Goal: Feedback & Contribution: Leave review/rating

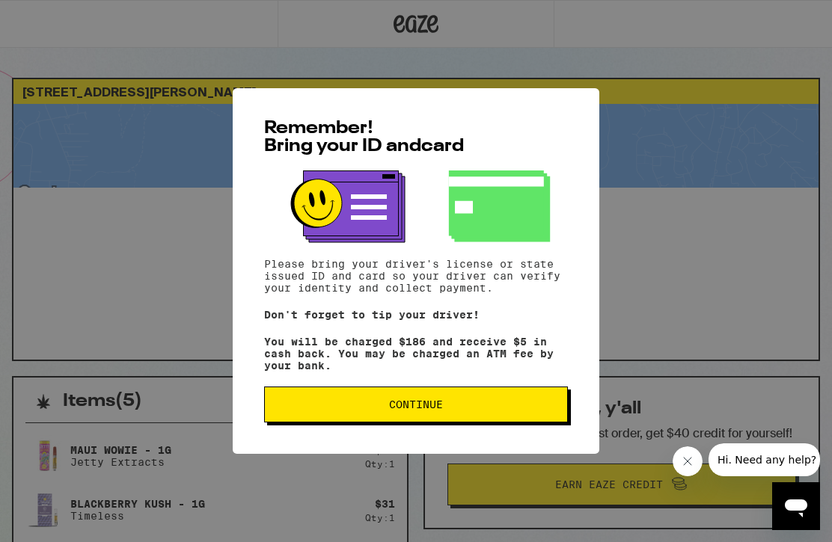
click at [431, 396] on button "Continue" at bounding box center [416, 405] width 304 height 36
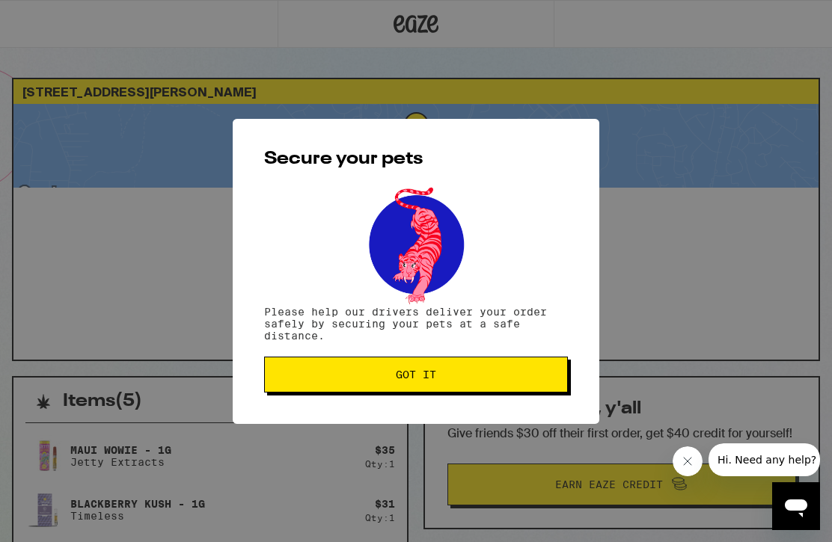
click at [457, 373] on span "Got it" at bounding box center [416, 375] width 278 height 10
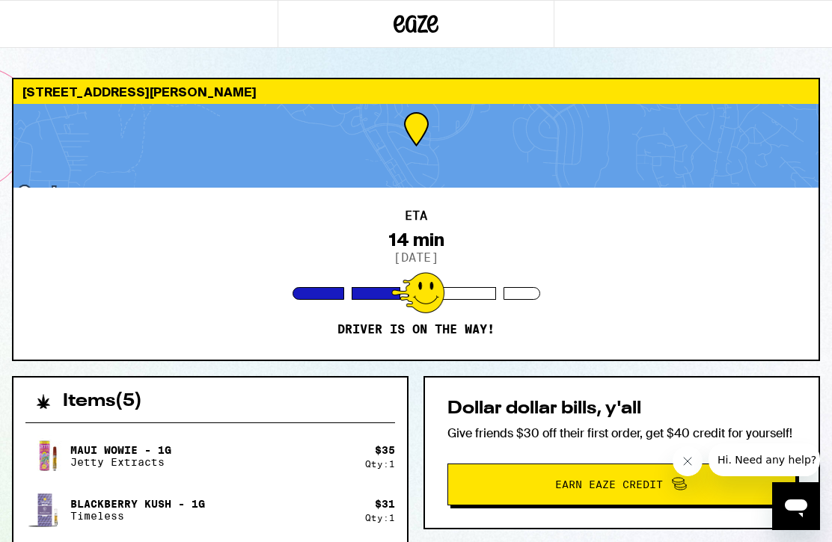
click at [154, 259] on div "ETA 14 min 9/13/2025 Driver is on the way!" at bounding box center [415, 274] width 805 height 172
click at [707, 93] on div "[STREET_ADDRESS][PERSON_NAME]" at bounding box center [415, 91] width 805 height 25
click at [684, 119] on div at bounding box center [415, 146] width 805 height 84
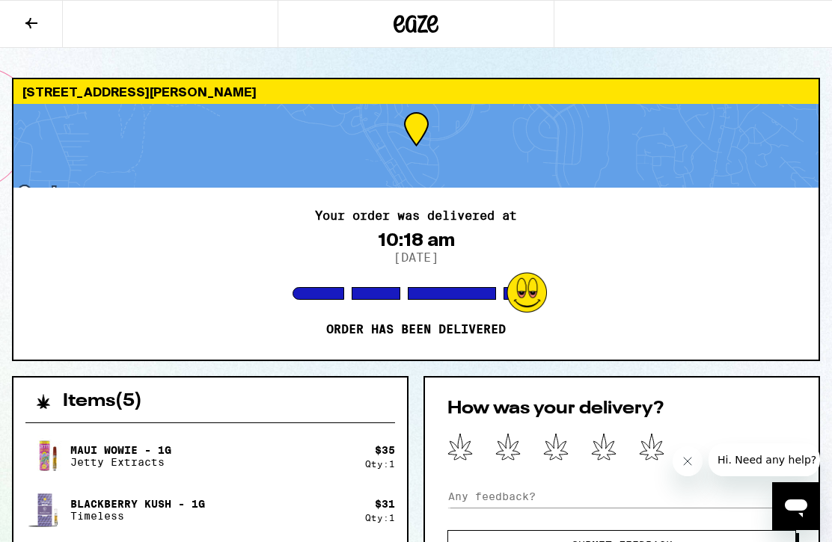
click at [652, 450] on icon at bounding box center [651, 447] width 25 height 28
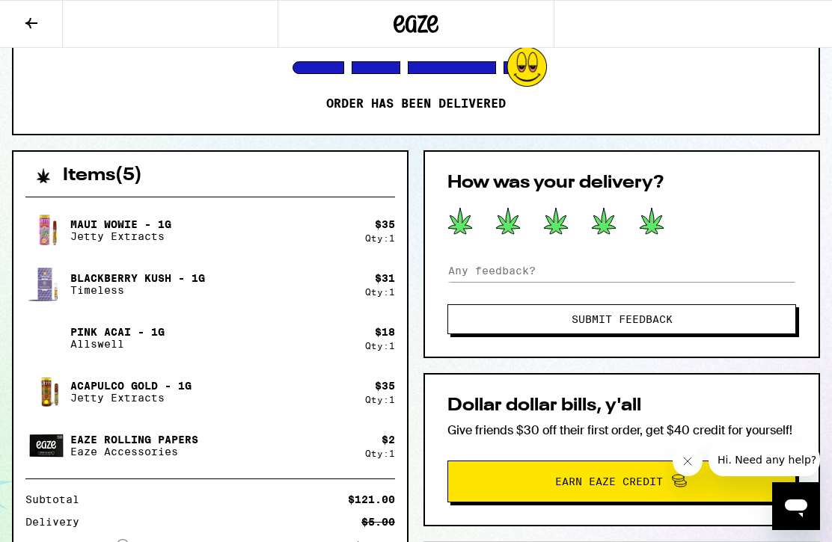
scroll to position [225, 0]
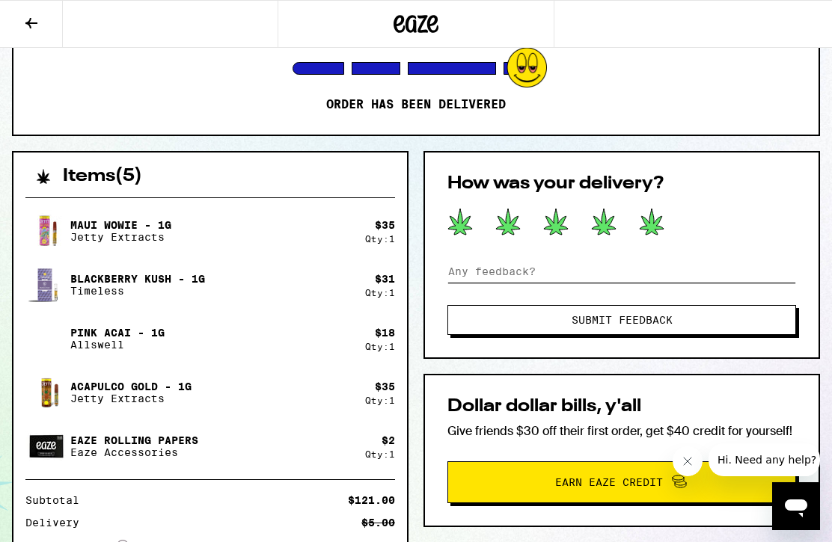
click at [488, 269] on input at bounding box center [621, 271] width 349 height 22
type input "D"
type input "[PERSON_NAME] UR DELIVERY UBER WAS FANTASTIC. UR COMMUNICATION FANTASTIC. NOT B…"
click at [649, 325] on span "Submit Feedback" at bounding box center [622, 320] width 101 height 10
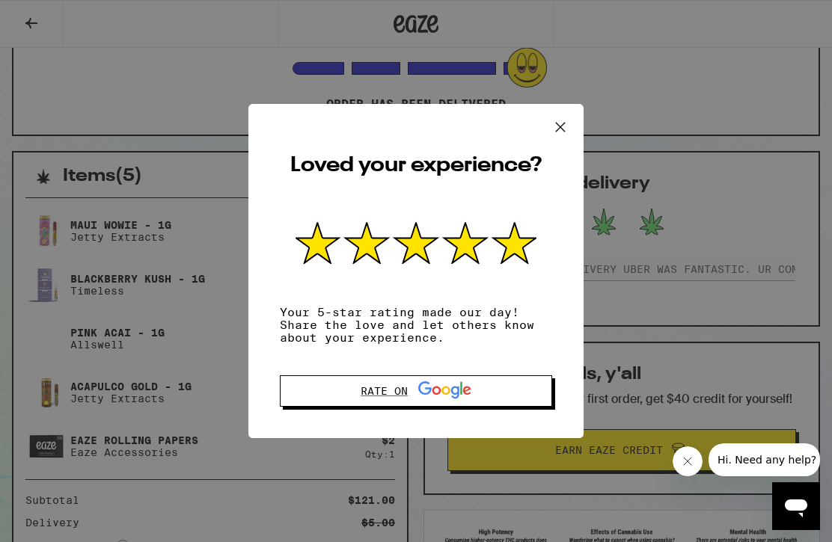
click at [405, 382] on div "Rate on" at bounding box center [416, 391] width 111 height 19
click at [414, 384] on div "Rate on" at bounding box center [416, 391] width 111 height 19
click at [438, 382] on icon at bounding box center [444, 391] width 53 height 18
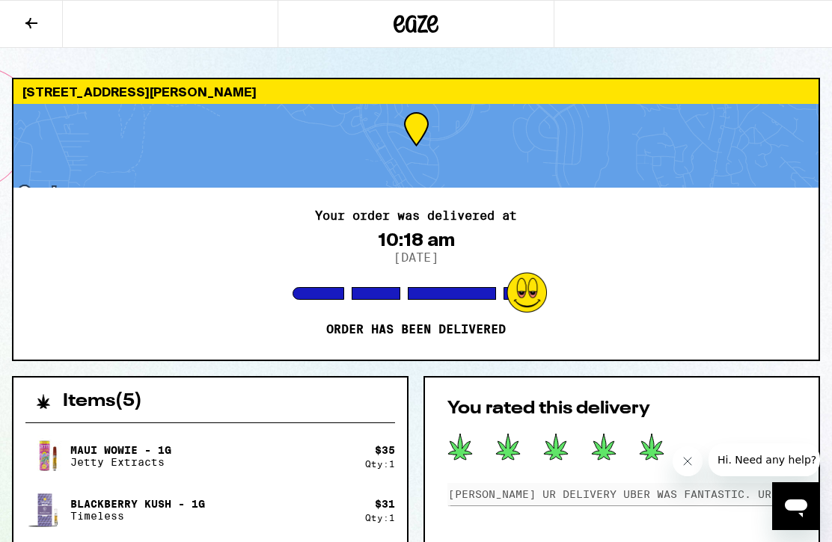
click at [474, 276] on div "Your order was delivered at 10:18 am [DATE] Order has been delivered" at bounding box center [415, 274] width 805 height 172
click at [173, 302] on div "Your order was delivered at 10:18 am [DATE] Order has been delivered" at bounding box center [415, 274] width 805 height 172
click at [128, 287] on div "Your order was delivered at 10:18 am [DATE] Order has been delivered" at bounding box center [415, 274] width 805 height 172
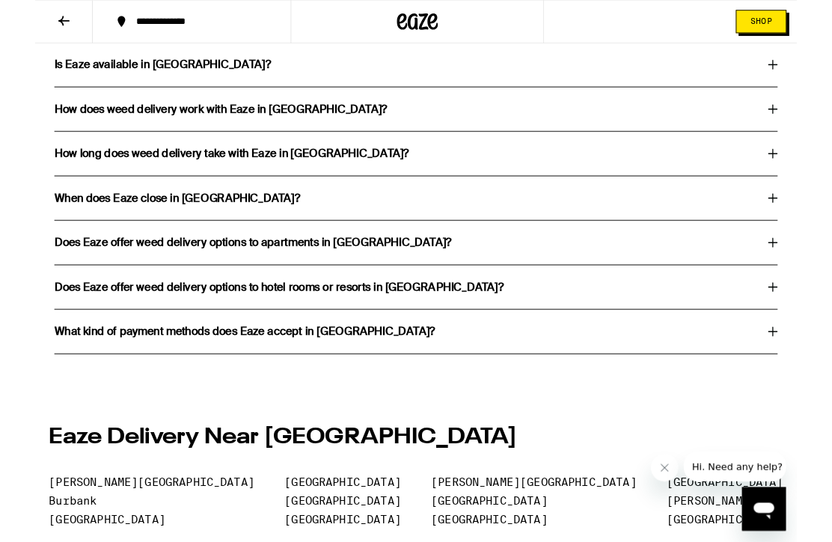
scroll to position [2878, 0]
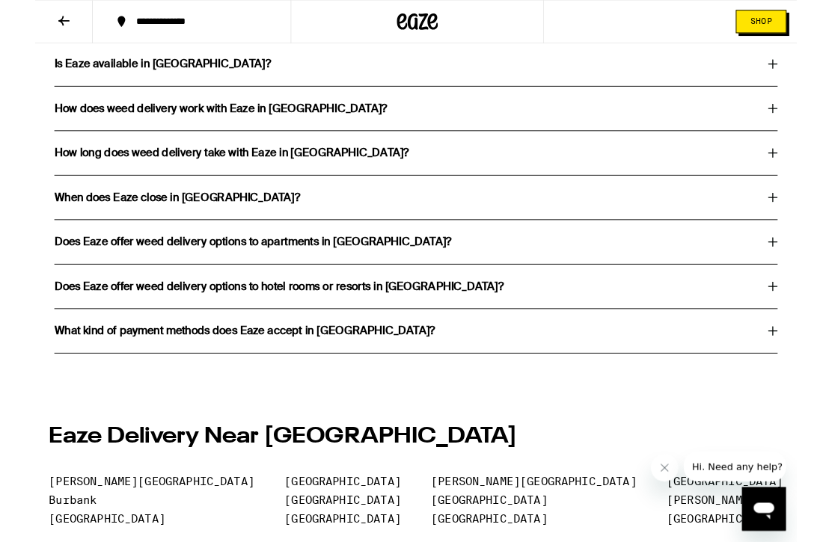
click at [802, 270] on icon at bounding box center [806, 265] width 10 height 10
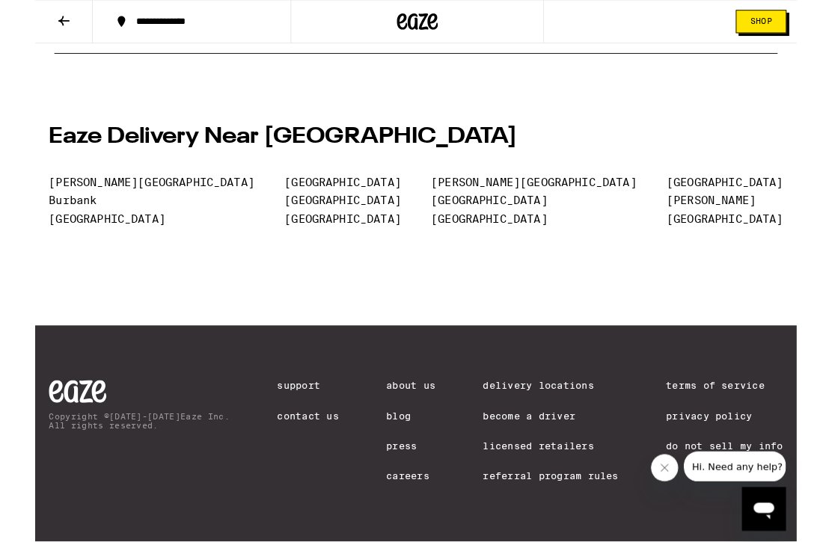
scroll to position [3304, 0]
click at [772, 490] on link "Do Not Sell My Info" at bounding box center [753, 488] width 128 height 12
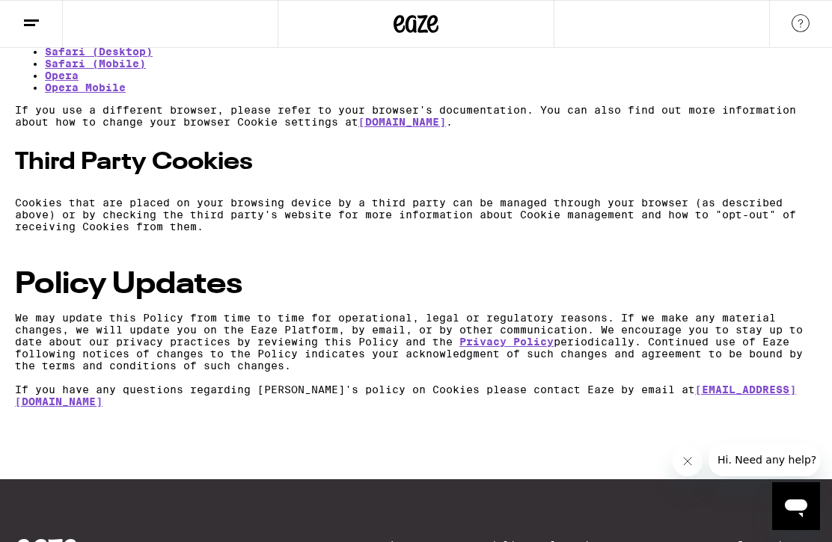
scroll to position [2112, 0]
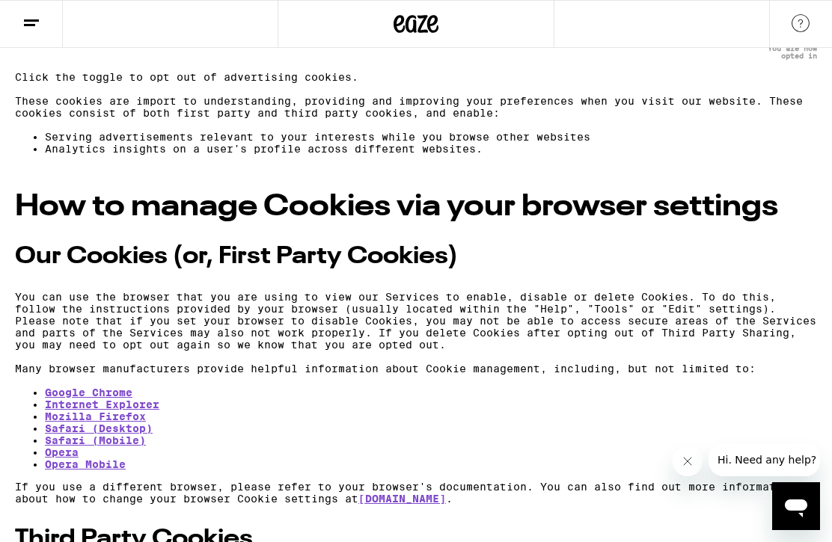
scroll to position [1721, 0]
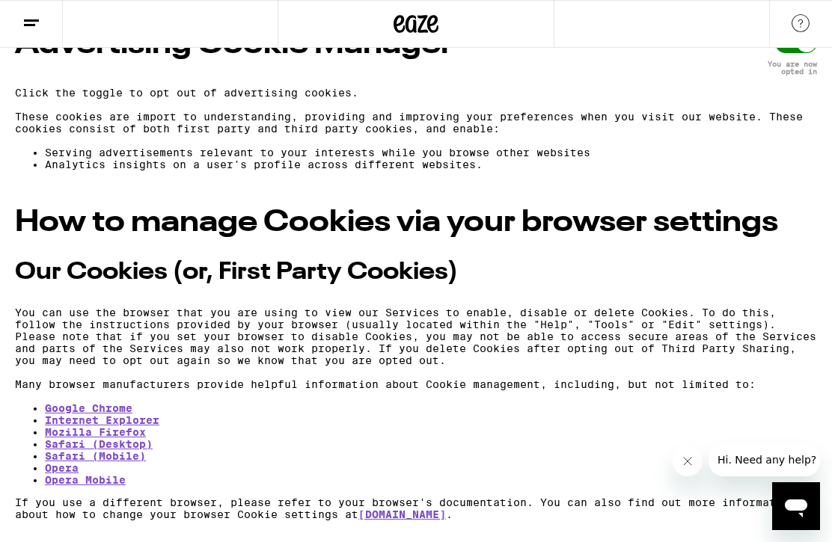
click at [783, 53] on div at bounding box center [796, 42] width 42 height 21
click at [805, 52] on div at bounding box center [806, 42] width 19 height 19
